Goal: Register for event/course

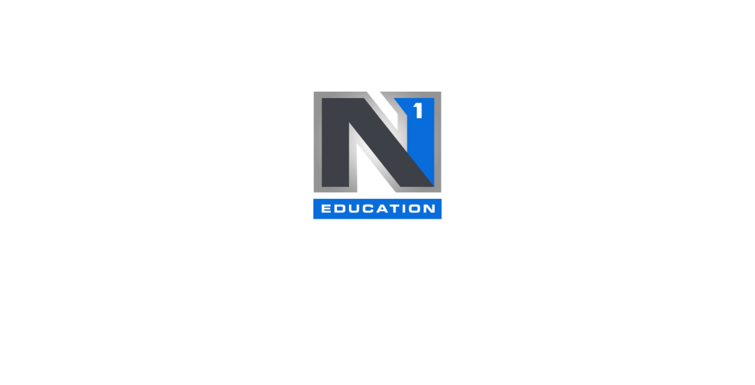
click at [462, 126] on div at bounding box center [377, 192] width 755 height 385
click at [388, 151] on img at bounding box center [377, 155] width 131 height 130
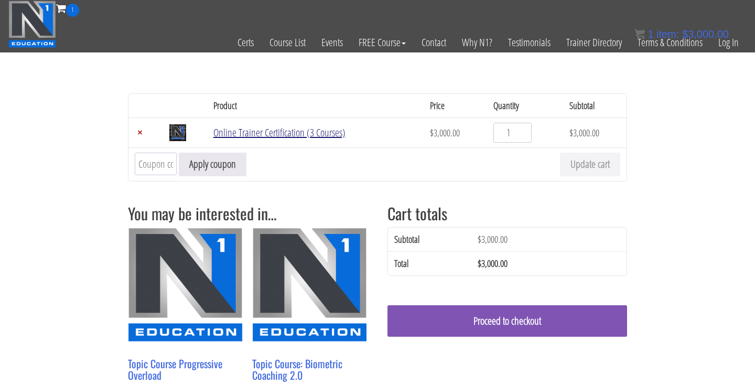
click at [249, 135] on link "Online Trainer Certification (3 Courses)" at bounding box center [279, 132] width 132 height 14
click at [39, 18] on img at bounding box center [32, 24] width 48 height 47
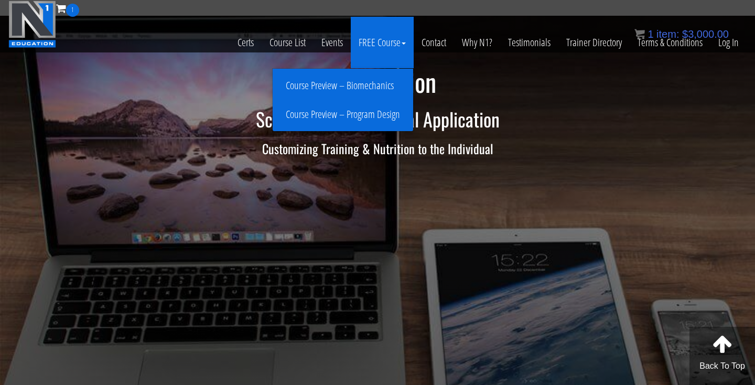
click at [348, 113] on link "Course Preview – Program Design" at bounding box center [342, 114] width 135 height 18
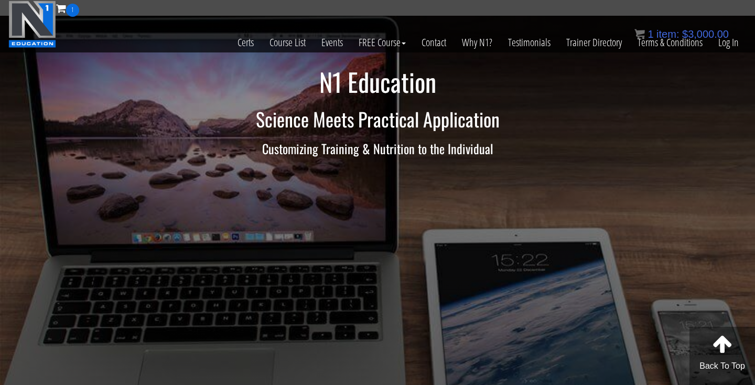
click at [314, 93] on h1 "N1 Education" at bounding box center [378, 82] width 614 height 28
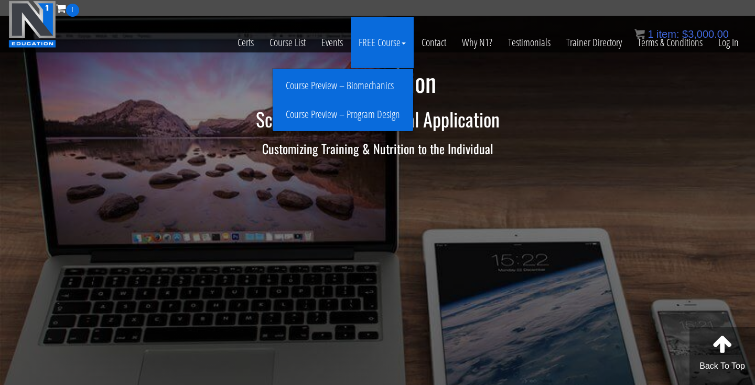
click at [364, 84] on link "Course Preview – Biomechanics" at bounding box center [342, 86] width 135 height 18
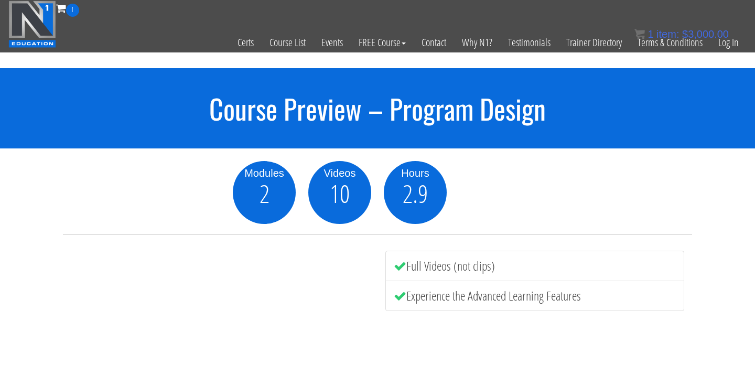
click at [627, 3] on div "1 Certs Course List Events FREE Course Course Preview – Biomechanics Course Pre…" at bounding box center [377, 26] width 739 height 51
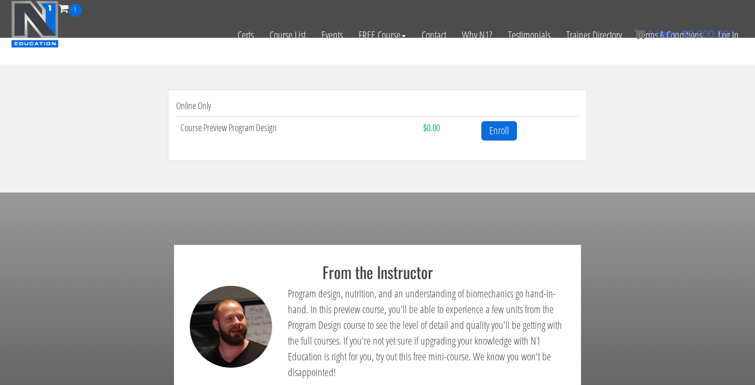
scroll to position [320, 0]
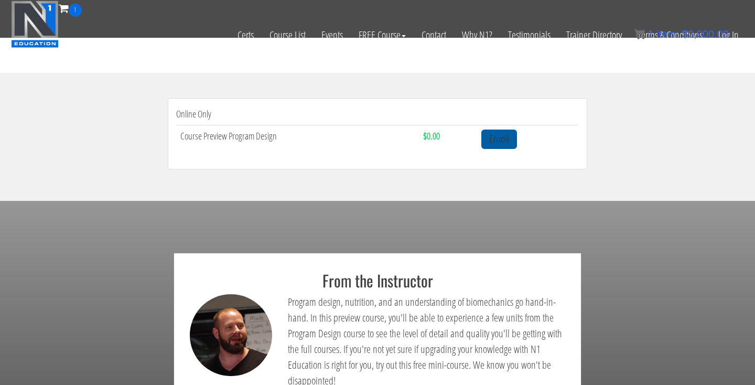
click at [499, 139] on link "Enroll" at bounding box center [500, 139] width 36 height 19
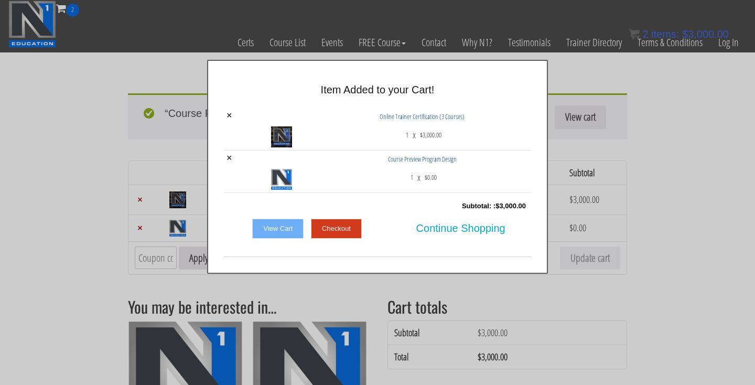
click at [302, 284] on div at bounding box center [377, 192] width 755 height 385
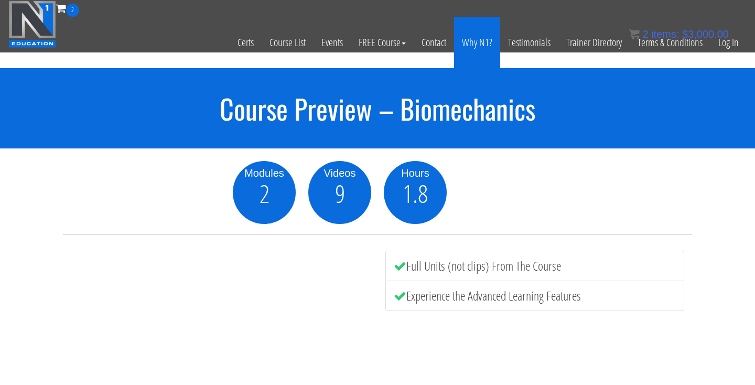
click at [486, 45] on link "Why N1?" at bounding box center [477, 42] width 46 height 51
